Goal: Task Accomplishment & Management: Use online tool/utility

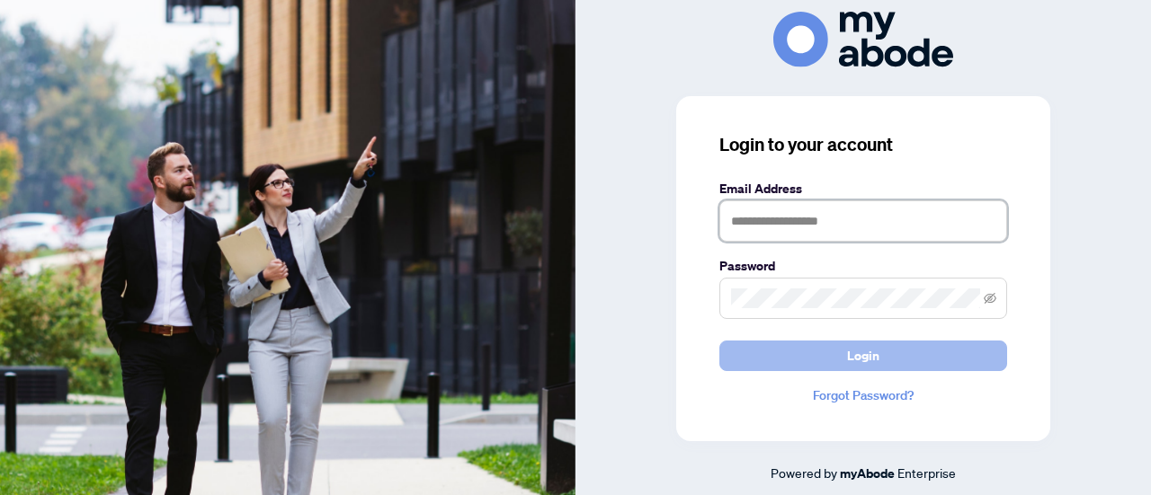
type input "**********"
click at [805, 352] on button "Login" at bounding box center [863, 356] width 288 height 31
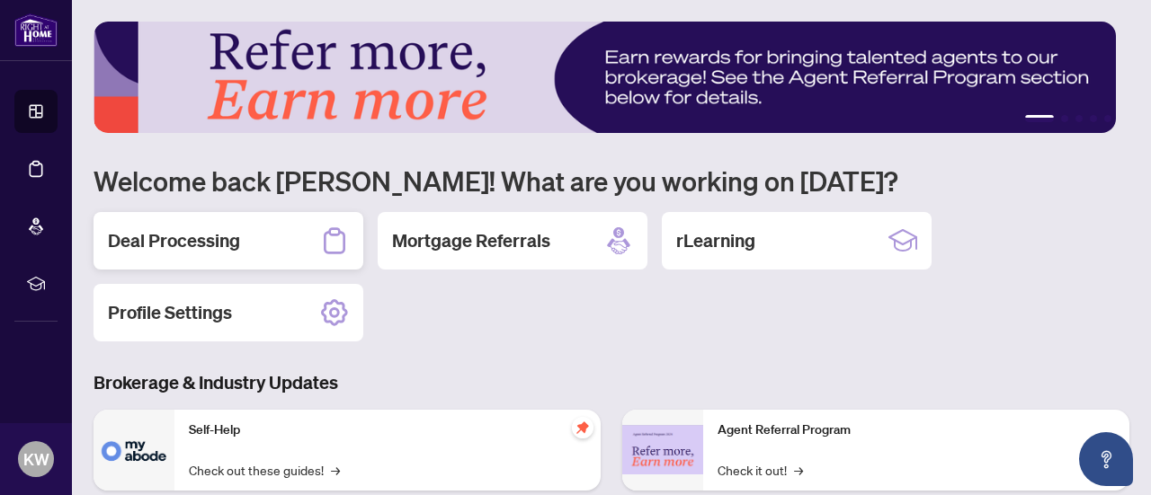
click at [271, 255] on div "Deal Processing" at bounding box center [228, 241] width 270 height 58
